Goal: Information Seeking & Learning: Compare options

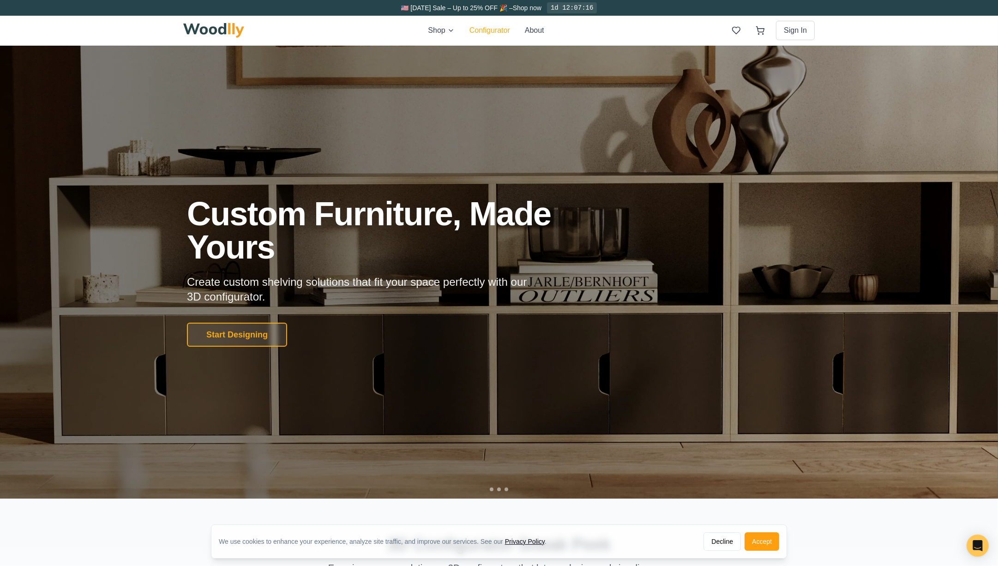
click at [489, 30] on button "Configurator" at bounding box center [490, 30] width 41 height 11
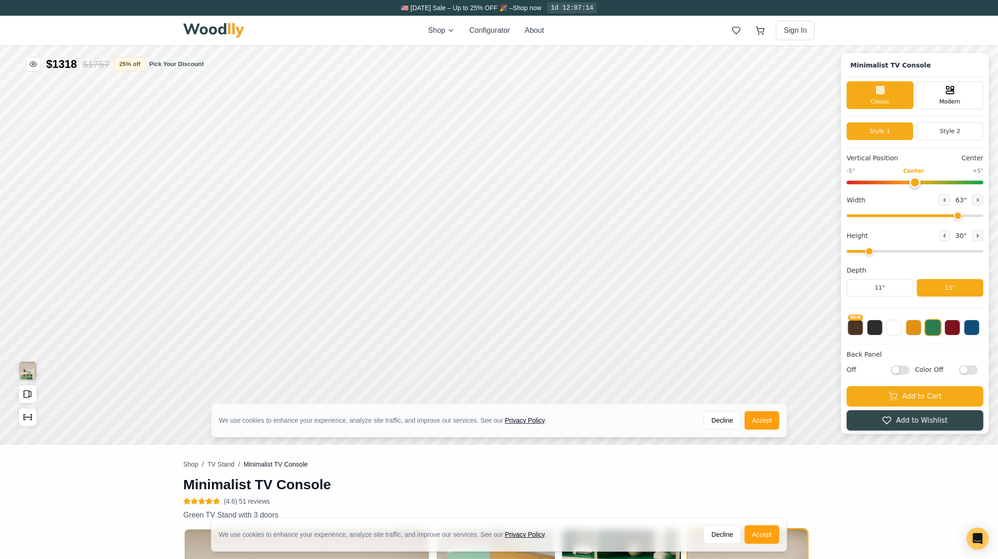
type input "63"
type input "2"
click at [773, 423] on button "Accept" at bounding box center [762, 419] width 35 height 18
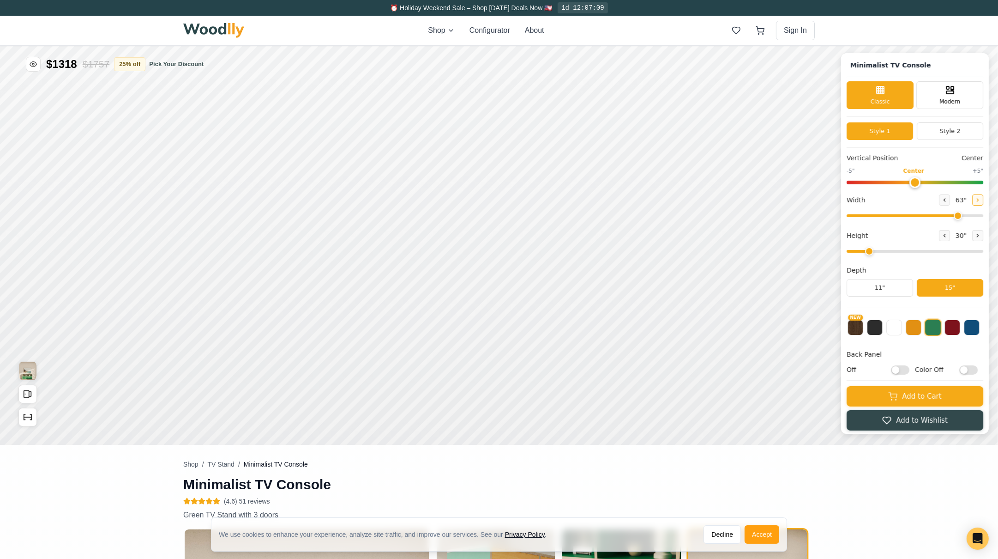
click at [981, 199] on icon at bounding box center [978, 200] width 6 height 6
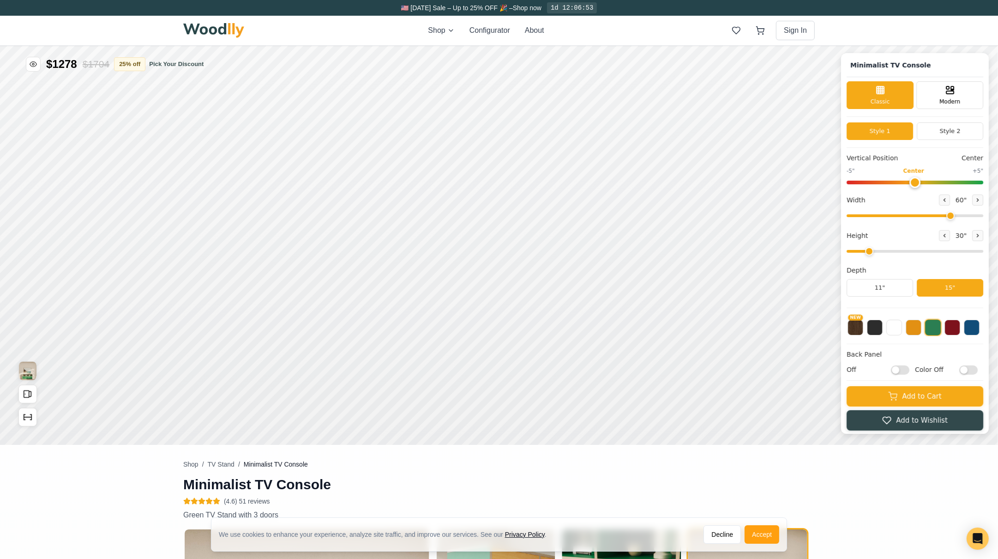
type input "60"
drag, startPoint x: 978, startPoint y: 212, endPoint x: 957, endPoint y: 217, distance: 21.3
click at [957, 217] on input "range" at bounding box center [915, 215] width 137 height 3
click at [950, 236] on button at bounding box center [944, 234] width 11 height 11
click at [981, 233] on icon at bounding box center [978, 235] width 6 height 6
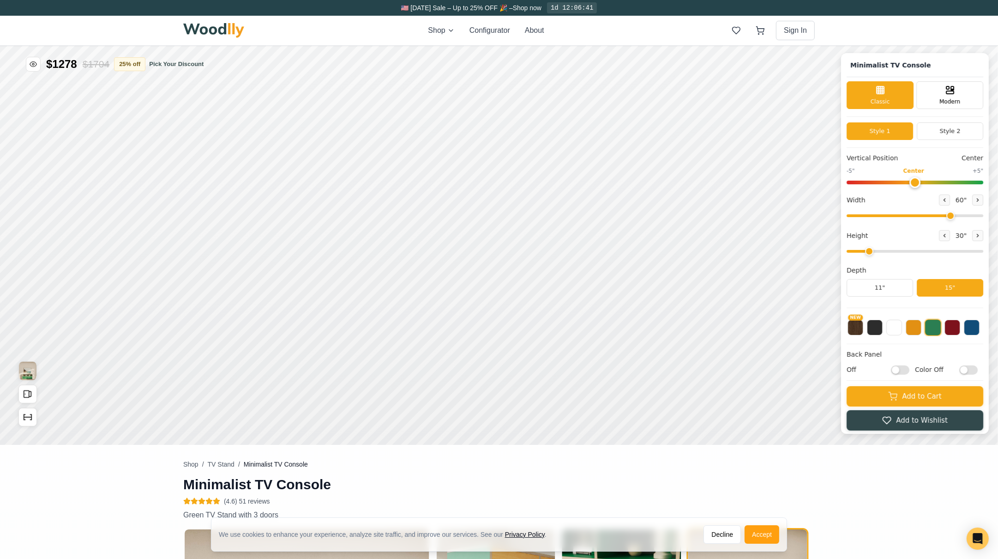
click at [875, 249] on input "range" at bounding box center [915, 250] width 137 height 3
click at [872, 249] on input "range" at bounding box center [915, 250] width 137 height 3
click at [948, 235] on icon at bounding box center [945, 235] width 6 height 6
type input "1"
click at [955, 94] on icon at bounding box center [950, 88] width 11 height 11
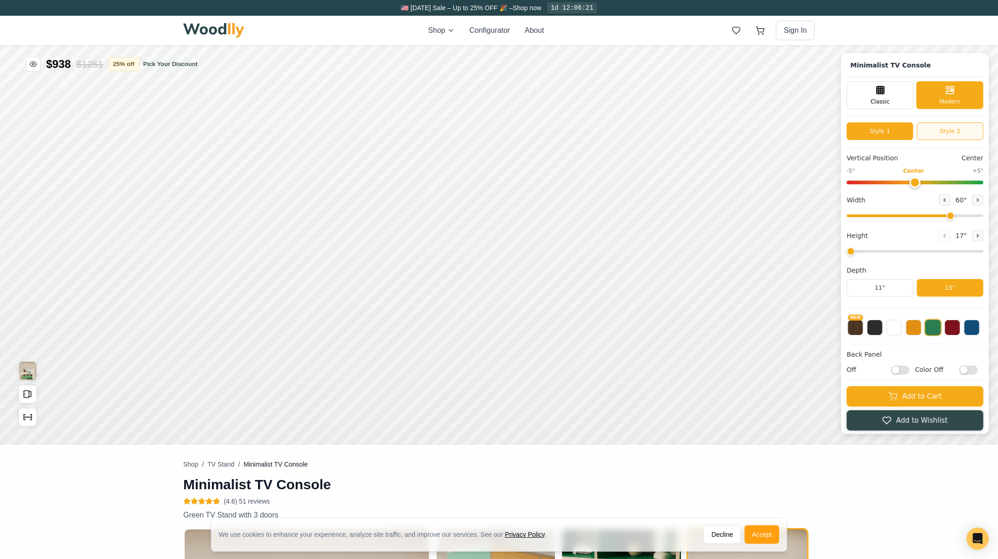
click at [952, 126] on button "Style 2" at bounding box center [950, 131] width 66 height 18
click at [881, 128] on button "Style 1" at bounding box center [880, 131] width 66 height 18
click at [893, 94] on div "Classic" at bounding box center [880, 94] width 67 height 28
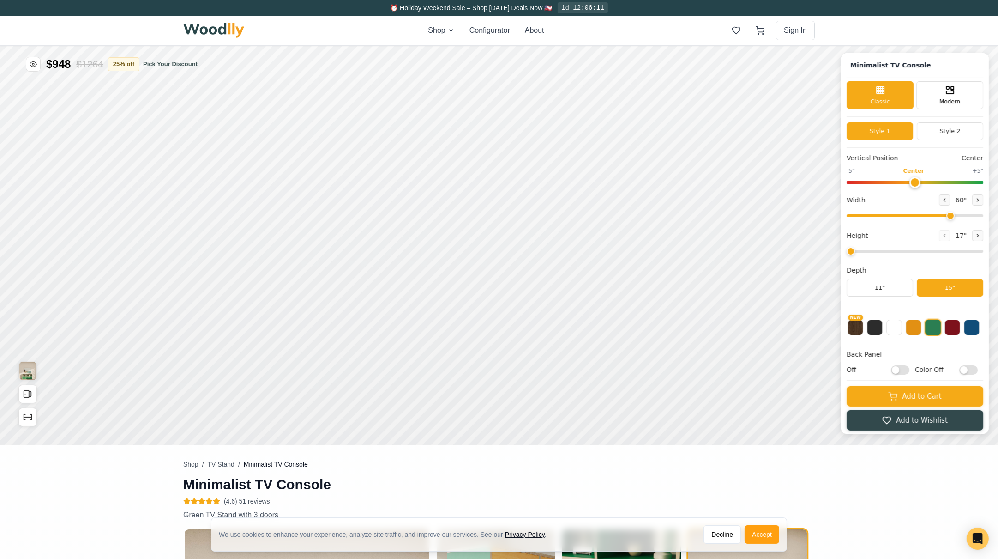
scroll to position [0, 0]
click at [910, 368] on input "Off" at bounding box center [900, 368] width 18 height 9
checkbox input "true"
click at [978, 367] on input "Color Off" at bounding box center [969, 368] width 18 height 9
click at [975, 367] on input "Color On" at bounding box center [969, 368] width 18 height 9
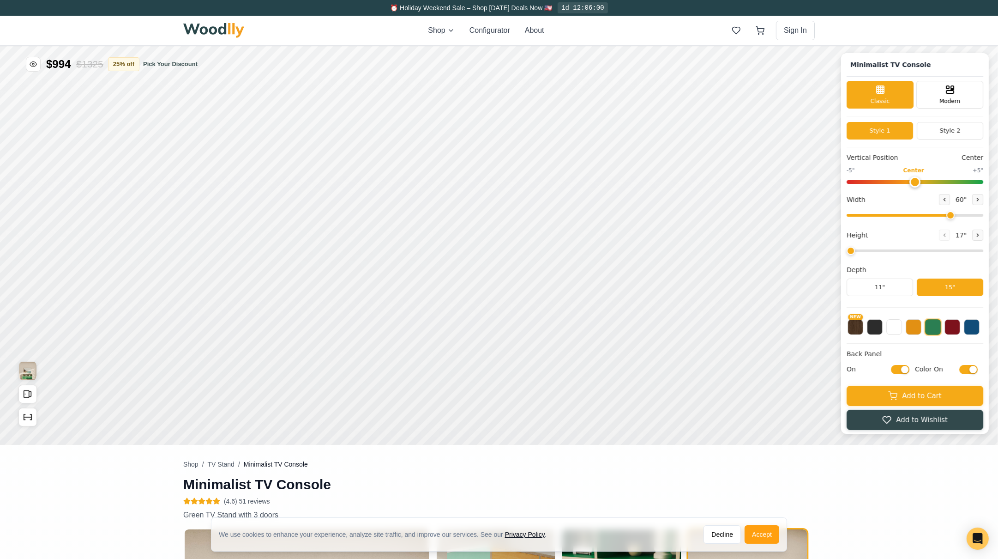
checkbox input "false"
click at [863, 324] on button "NEW" at bounding box center [856, 326] width 16 height 16
click at [879, 324] on button at bounding box center [875, 326] width 16 height 16
click at [897, 325] on button at bounding box center [895, 326] width 16 height 16
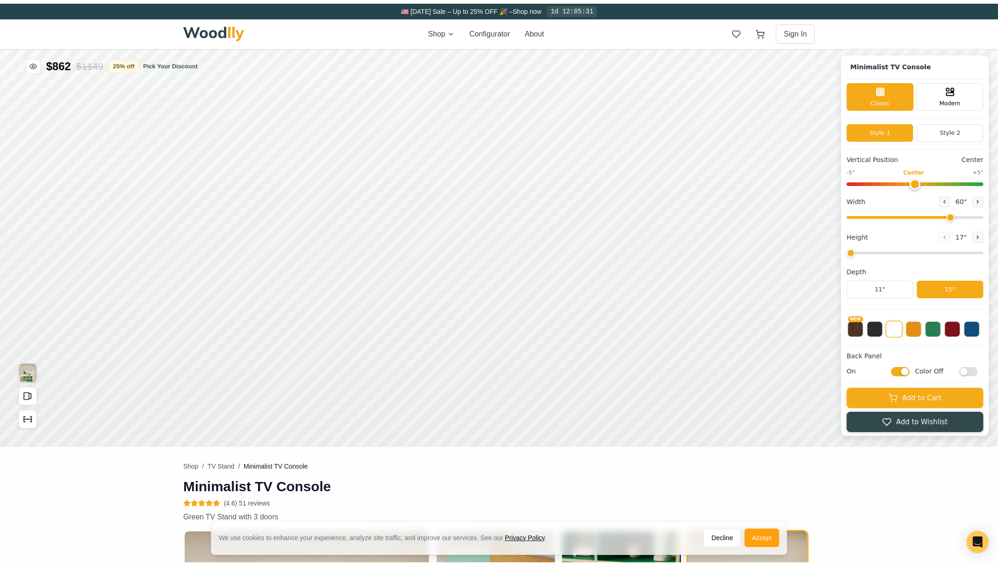
scroll to position [0, 0]
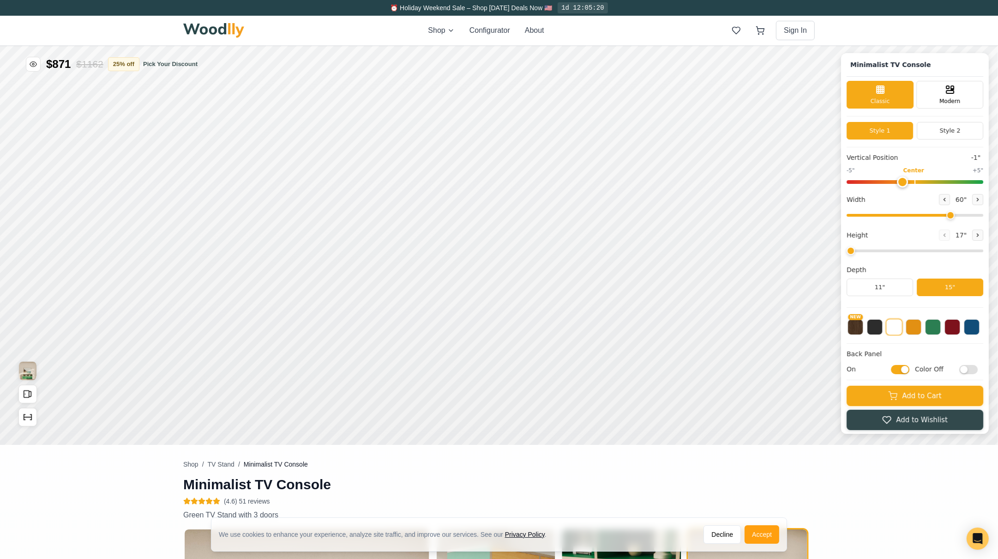
drag, startPoint x: 920, startPoint y: 177, endPoint x: 912, endPoint y: 180, distance: 8.2
click at [911, 180] on input "range" at bounding box center [915, 182] width 137 height 4
drag, startPoint x: 913, startPoint y: 180, endPoint x: 923, endPoint y: 180, distance: 9.2
type input "0"
click at [923, 180] on input "range" at bounding box center [915, 182] width 137 height 4
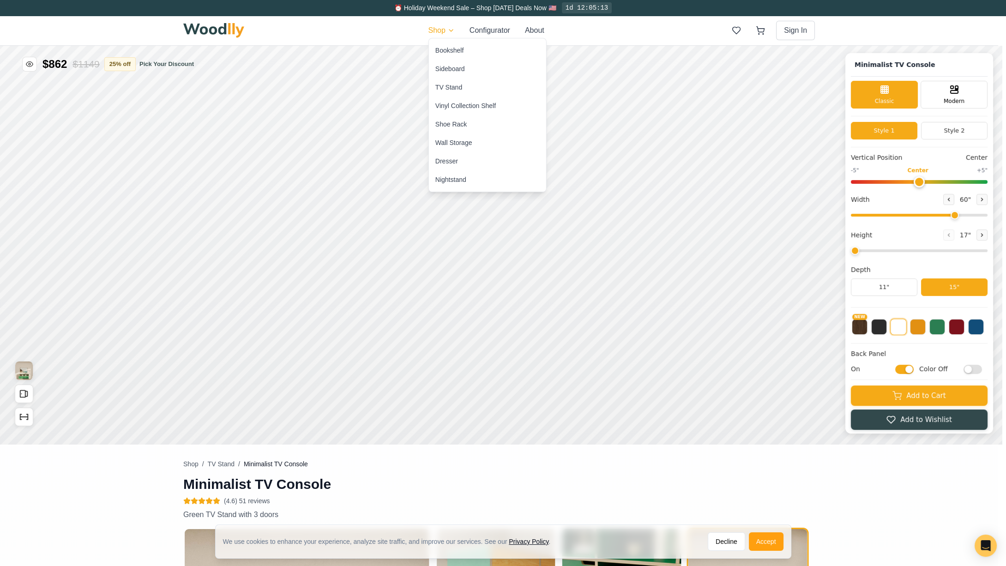
click at [449, 85] on div "TV Stand" at bounding box center [448, 87] width 27 height 9
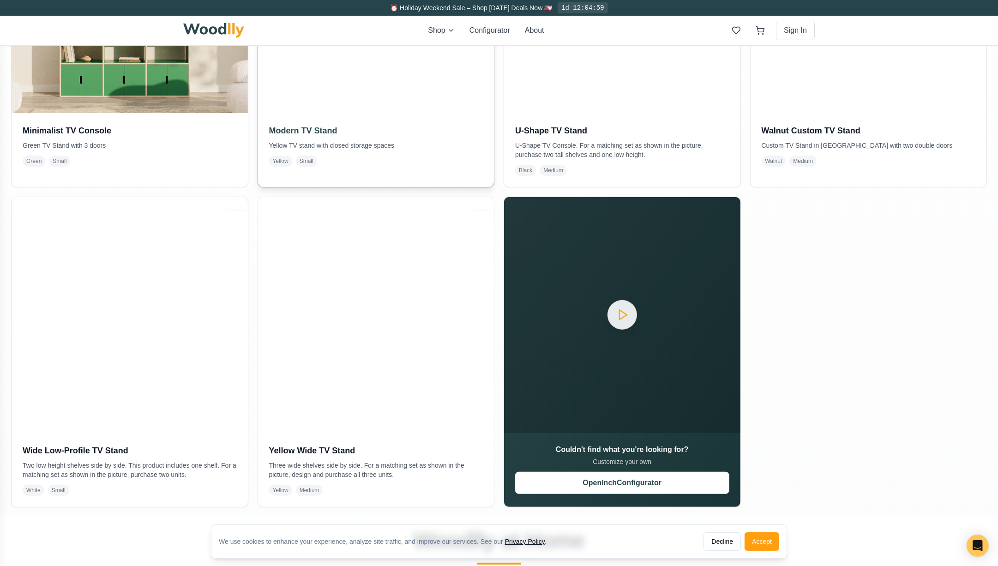
scroll to position [395, 0]
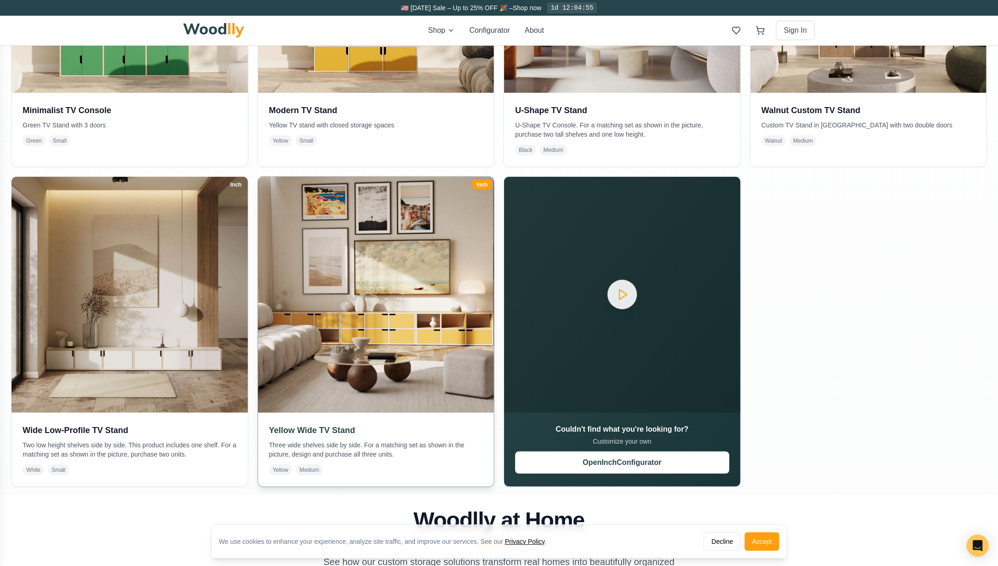
click at [400, 320] on img at bounding box center [376, 295] width 248 height 248
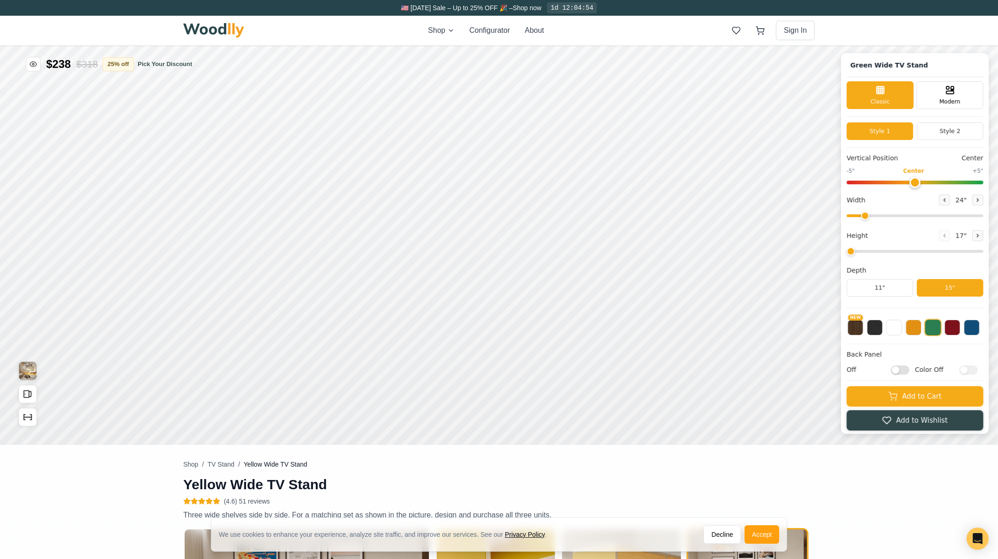
type input "63"
type input "2"
click at [898, 325] on button at bounding box center [895, 326] width 16 height 16
click at [948, 198] on icon at bounding box center [945, 200] width 6 height 6
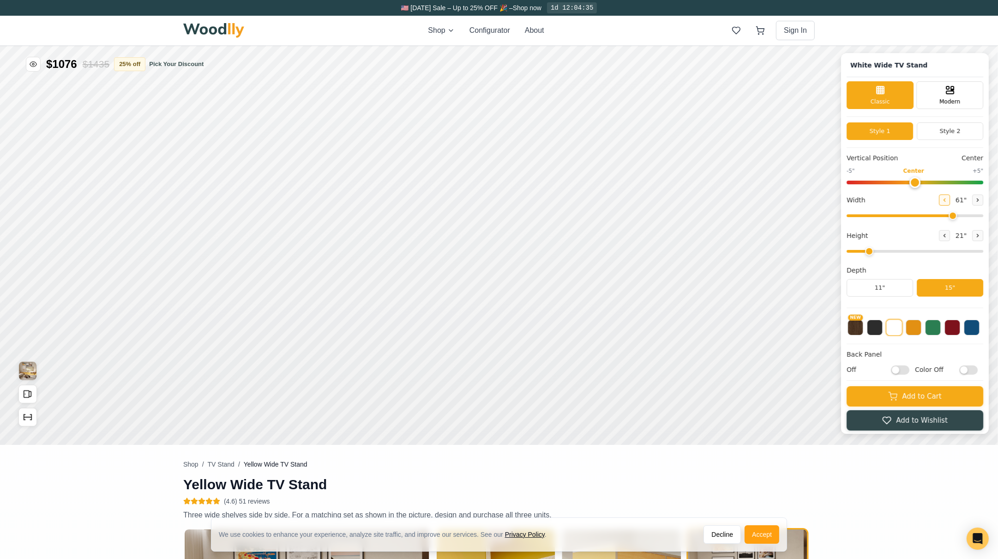
click at [948, 198] on icon at bounding box center [945, 200] width 6 height 6
type input "60"
click at [981, 235] on icon at bounding box center [978, 235] width 6 height 6
click at [950, 235] on button at bounding box center [944, 234] width 11 height 11
type input "2"
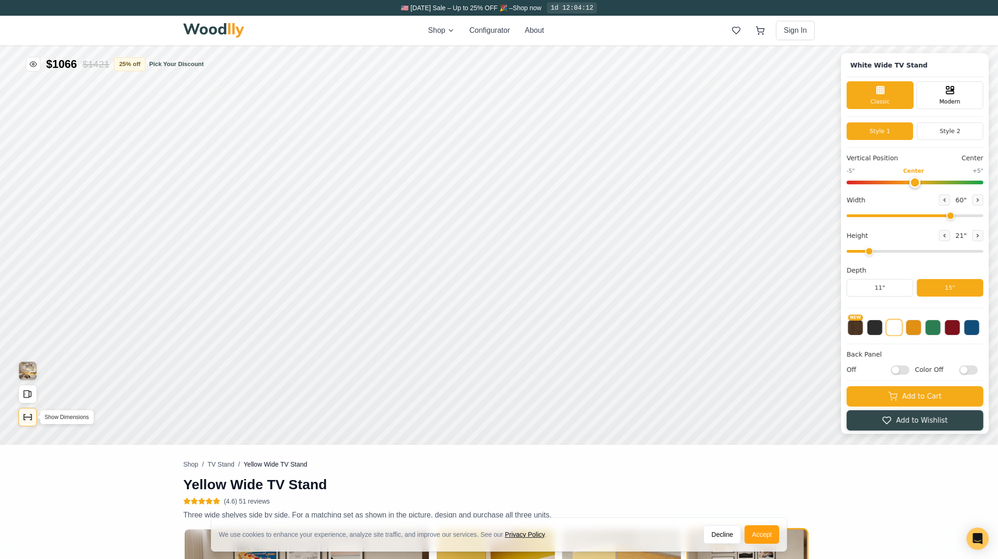
click at [27, 414] on icon "Show Dimensions" at bounding box center [28, 416] width 10 height 10
click at [954, 132] on button "Style 2" at bounding box center [950, 131] width 66 height 18
click at [893, 130] on button "Style 1" at bounding box center [880, 131] width 66 height 18
click at [958, 95] on div "Modern" at bounding box center [950, 94] width 67 height 28
click at [886, 94] on icon at bounding box center [880, 88] width 11 height 11
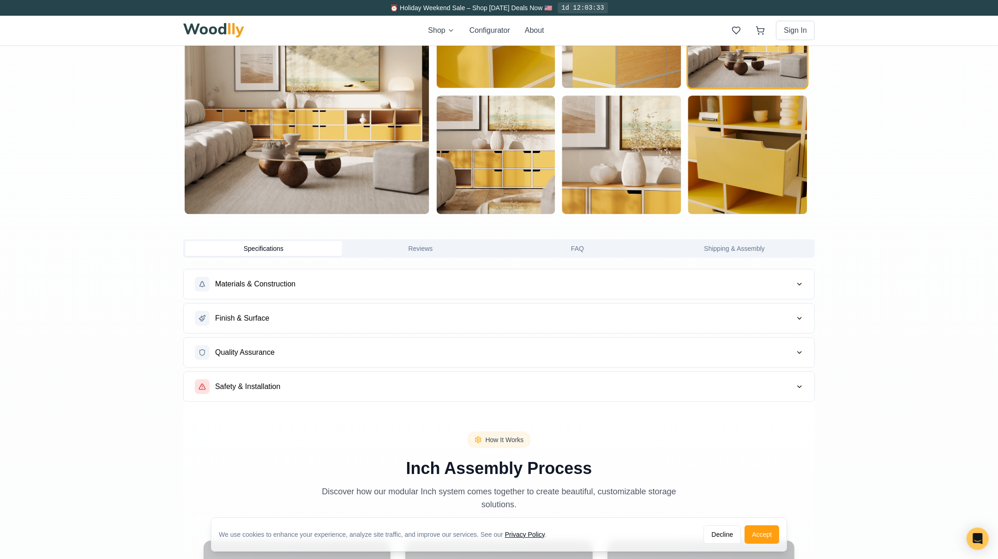
scroll to position [561, 0]
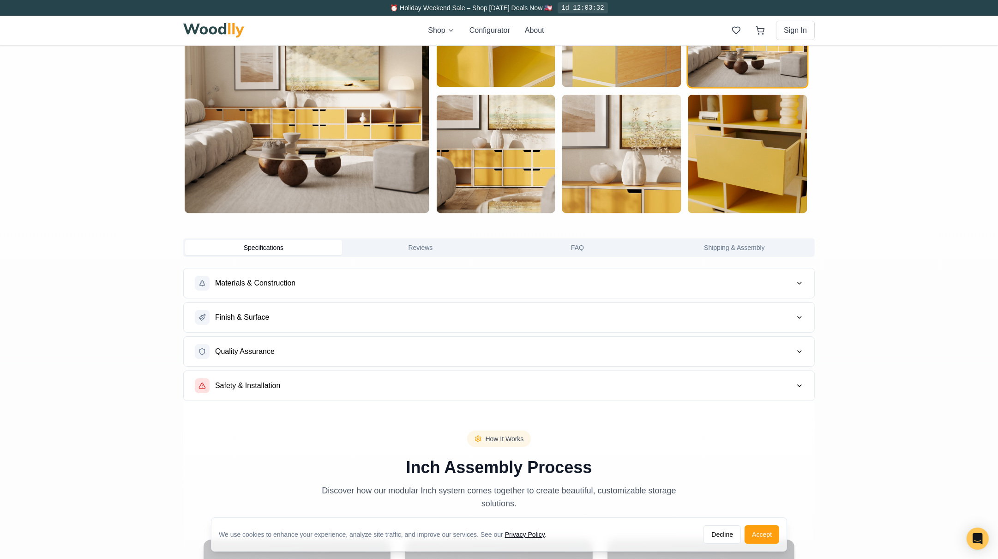
click at [804, 280] on button "Materials & Construction" at bounding box center [499, 283] width 631 height 30
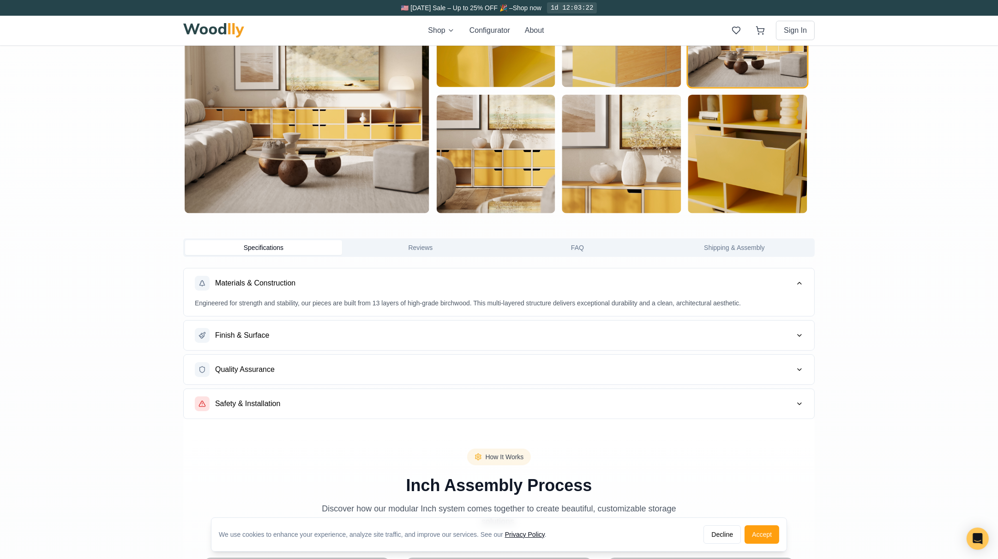
click at [799, 336] on icon "button" at bounding box center [799, 335] width 7 height 7
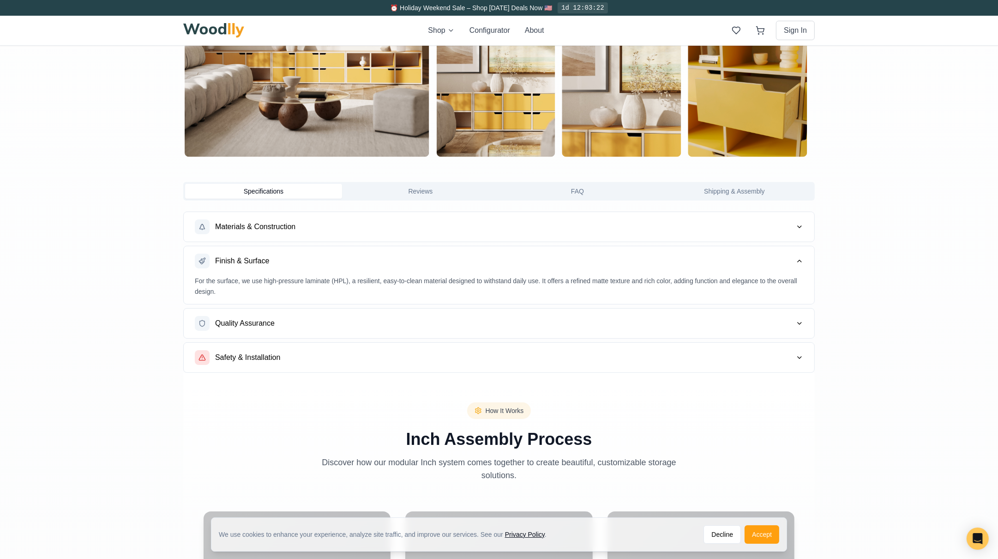
scroll to position [617, 0]
click at [797, 323] on icon "button" at bounding box center [799, 322] width 7 height 7
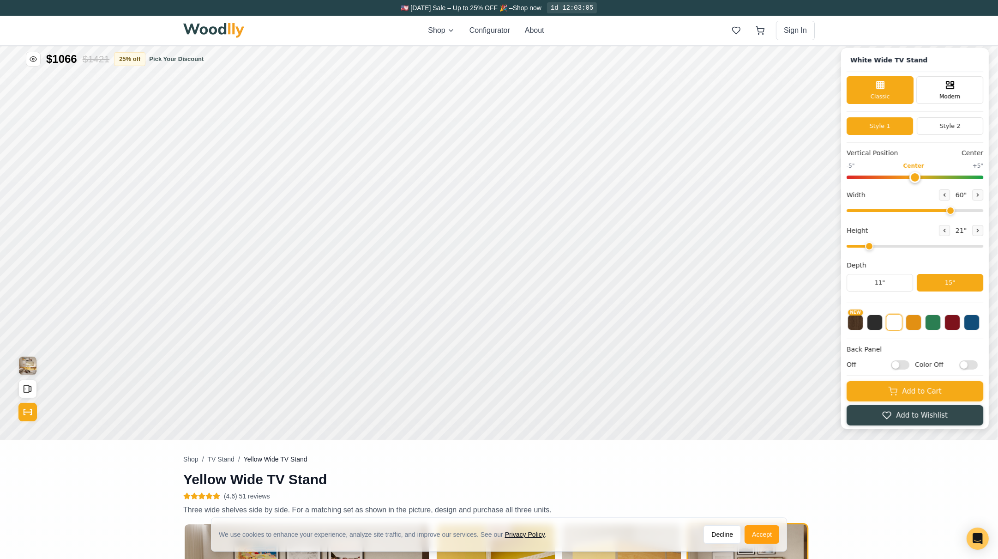
scroll to position [0, 0]
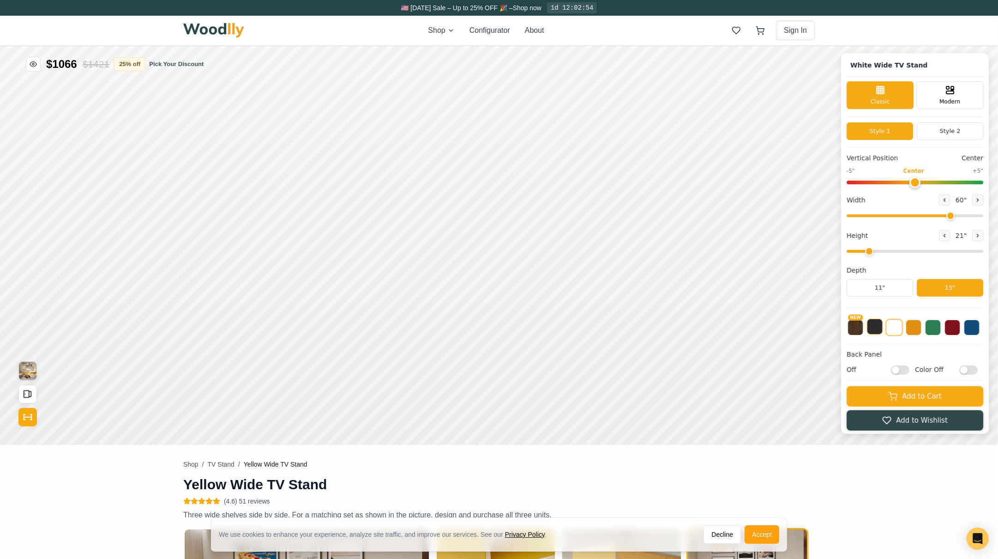
click at [883, 324] on button at bounding box center [875, 326] width 16 height 16
click at [953, 132] on button "Style 2" at bounding box center [950, 131] width 66 height 18
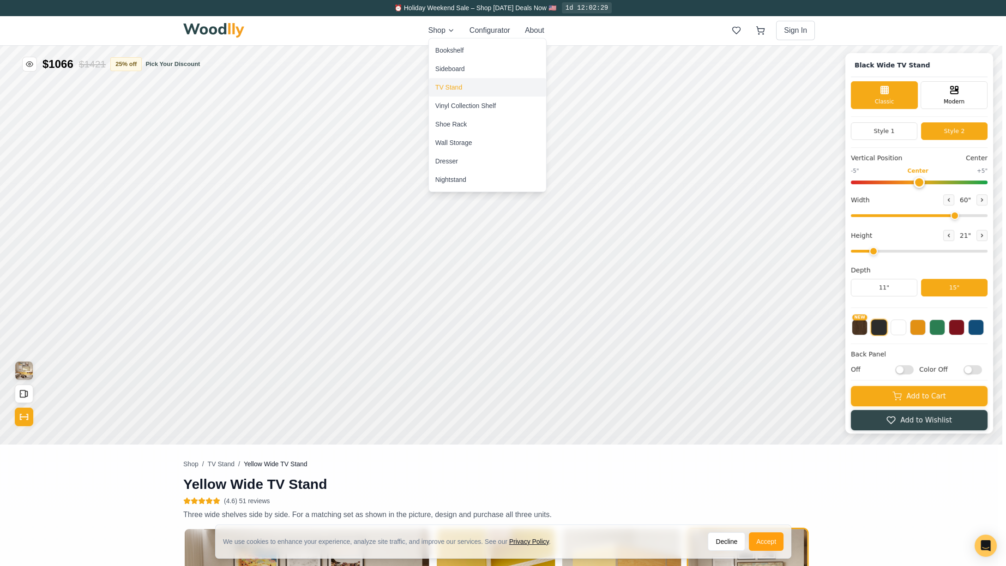
click at [448, 88] on div "TV Stand" at bounding box center [448, 87] width 27 height 9
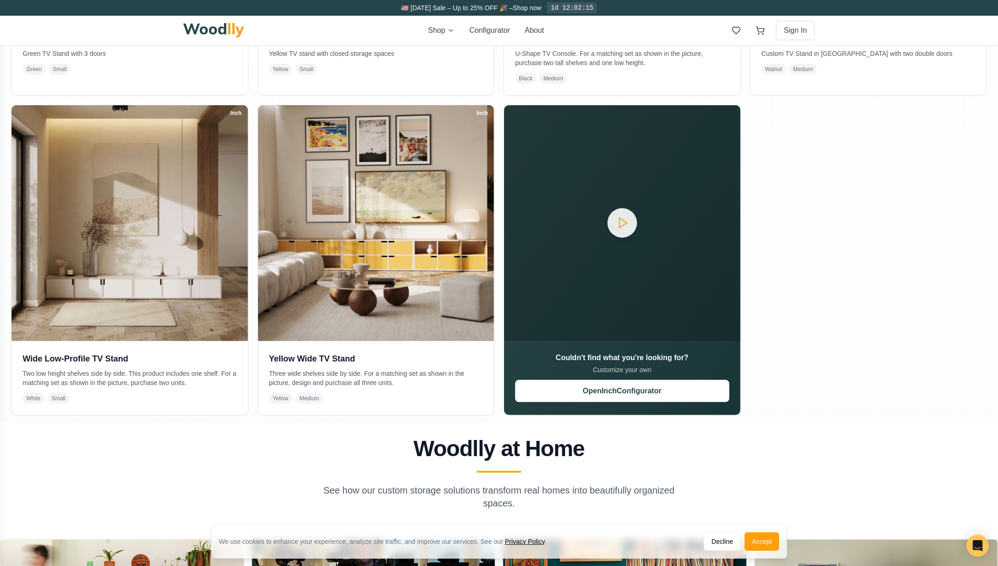
scroll to position [467, 0]
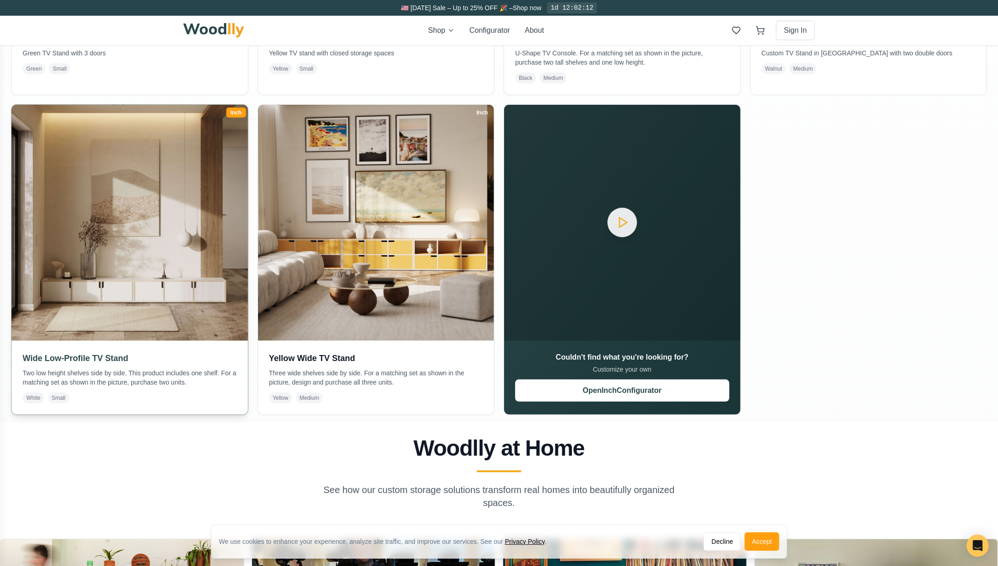
click at [146, 284] on img at bounding box center [130, 223] width 248 height 248
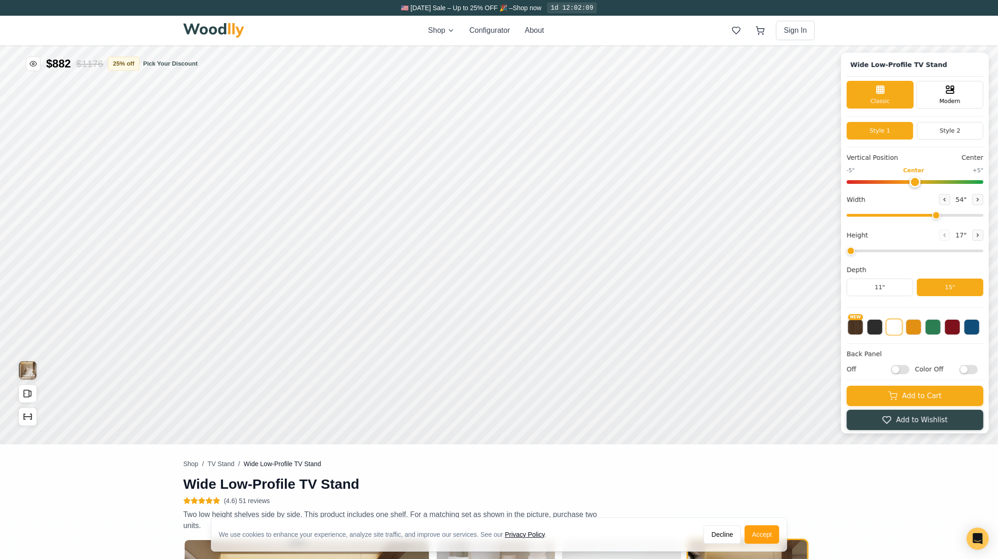
scroll to position [0, 4]
click at [981, 197] on icon at bounding box center [978, 199] width 6 height 6
click at [981, 198] on icon at bounding box center [978, 199] width 6 height 6
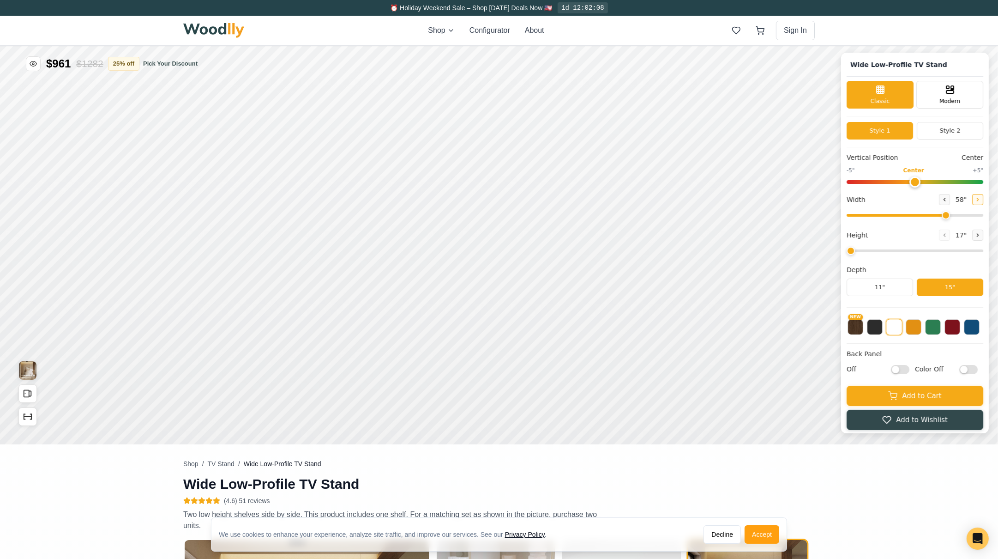
click at [981, 197] on icon at bounding box center [978, 199] width 6 height 6
type input "60"
click at [984, 233] on button at bounding box center [977, 234] width 11 height 11
click at [950, 234] on button at bounding box center [944, 234] width 11 height 11
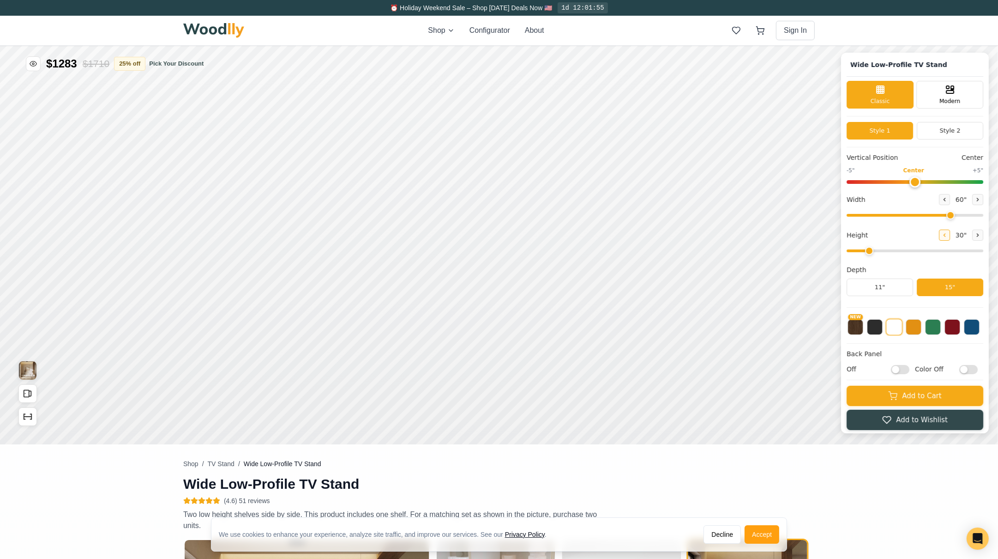
type input "1"
click at [883, 324] on button at bounding box center [875, 326] width 16 height 16
click at [857, 325] on button "NEW" at bounding box center [856, 326] width 16 height 16
click at [863, 322] on button "NEW" at bounding box center [855, 326] width 17 height 17
click at [980, 330] on button at bounding box center [972, 326] width 16 height 16
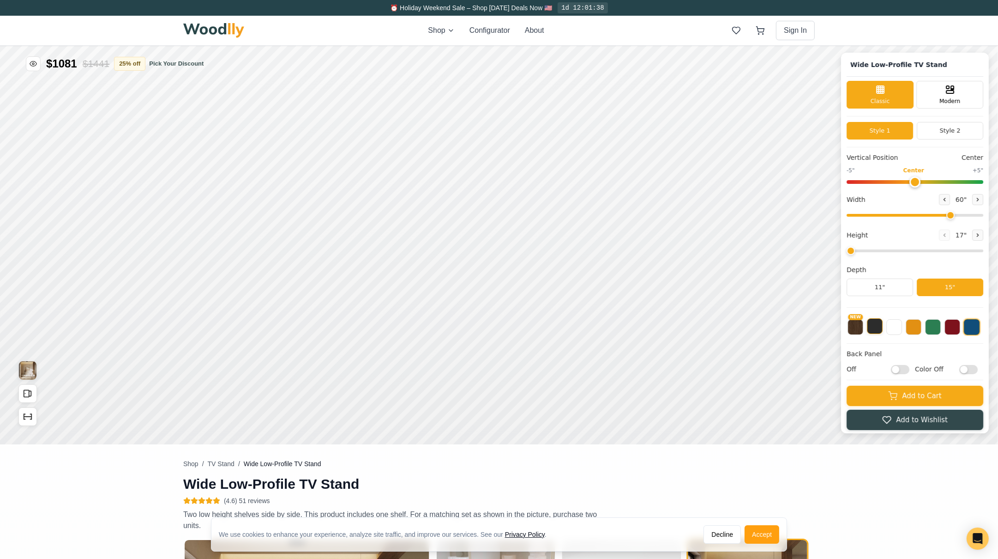
click at [883, 326] on button at bounding box center [875, 326] width 16 height 16
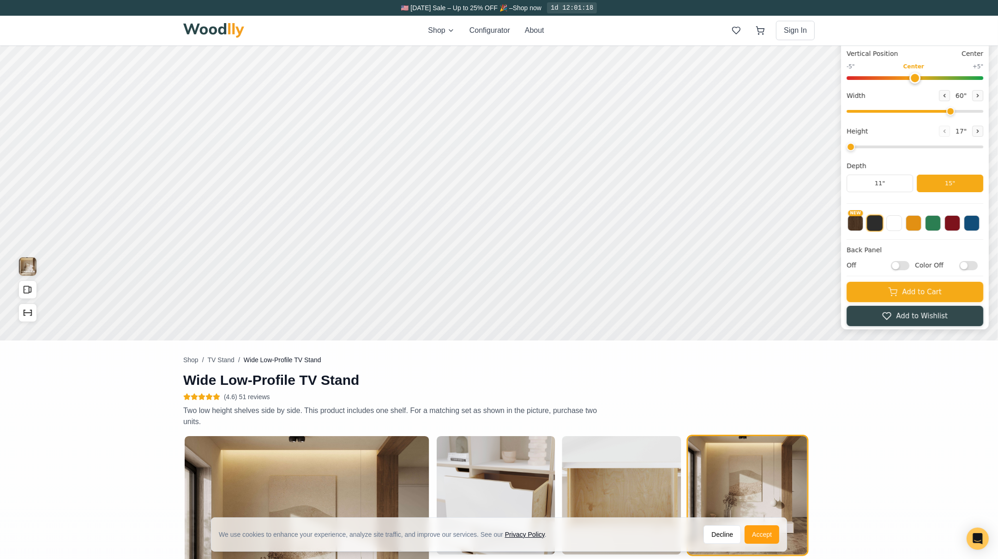
scroll to position [0, 4]
